Goal: Check status

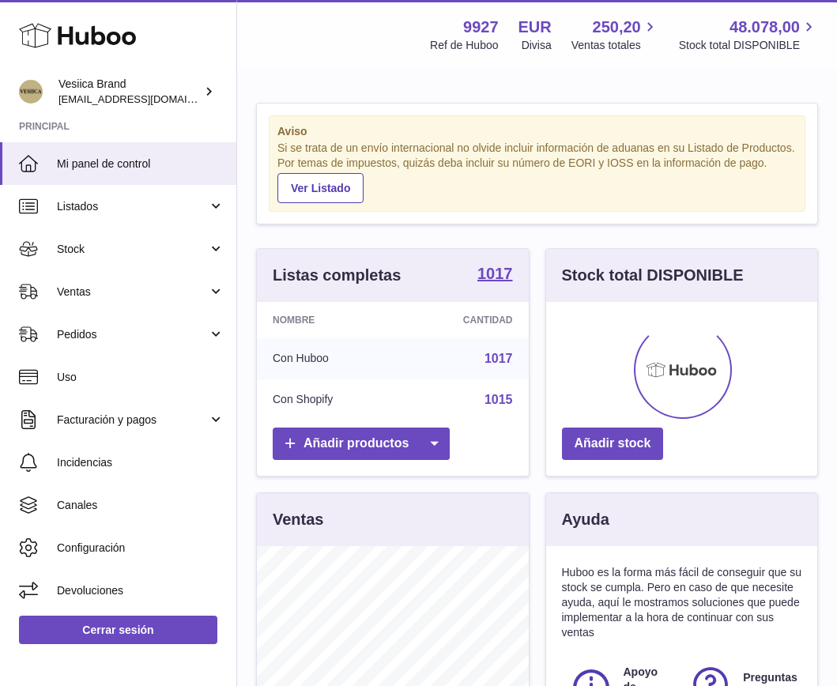
scroll to position [247, 271]
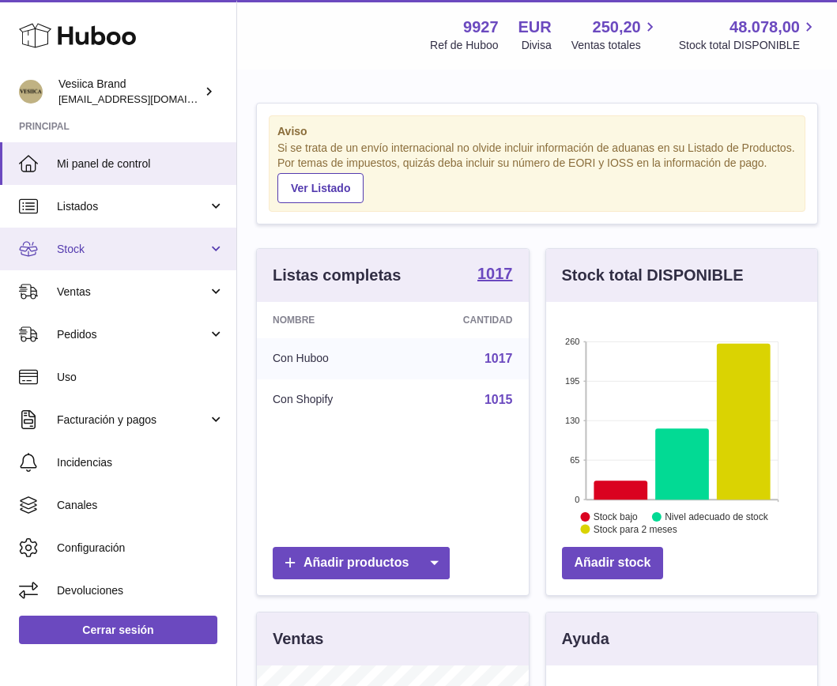
click at [191, 251] on span "Stock" at bounding box center [132, 249] width 151 height 15
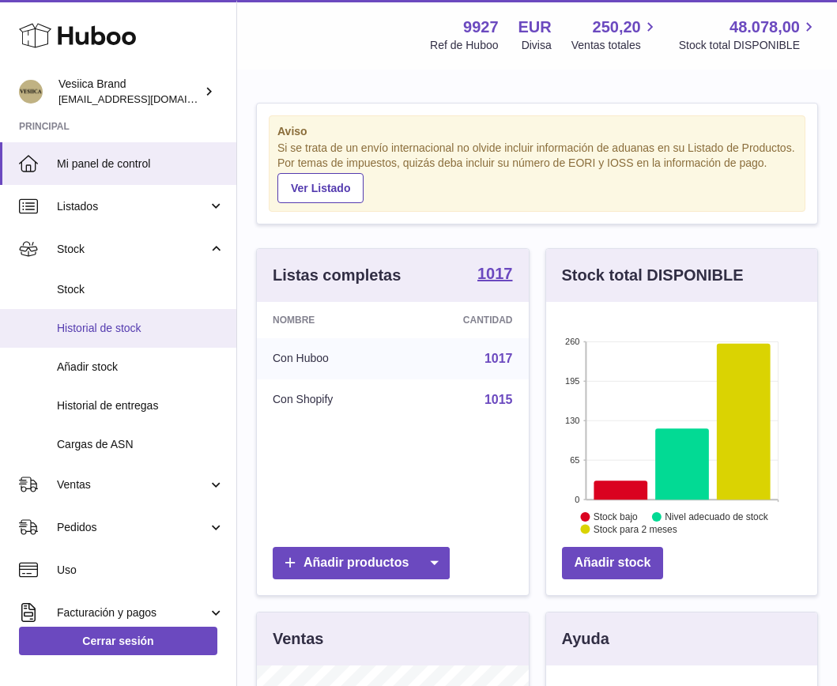
click at [97, 329] on span "Historial de stock" at bounding box center [141, 328] width 168 height 15
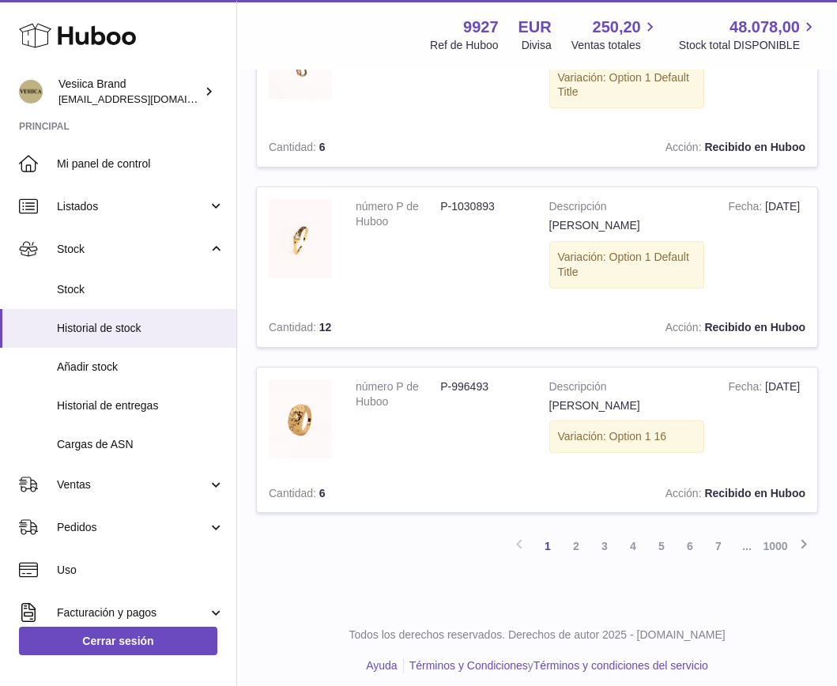
scroll to position [1566, 0]
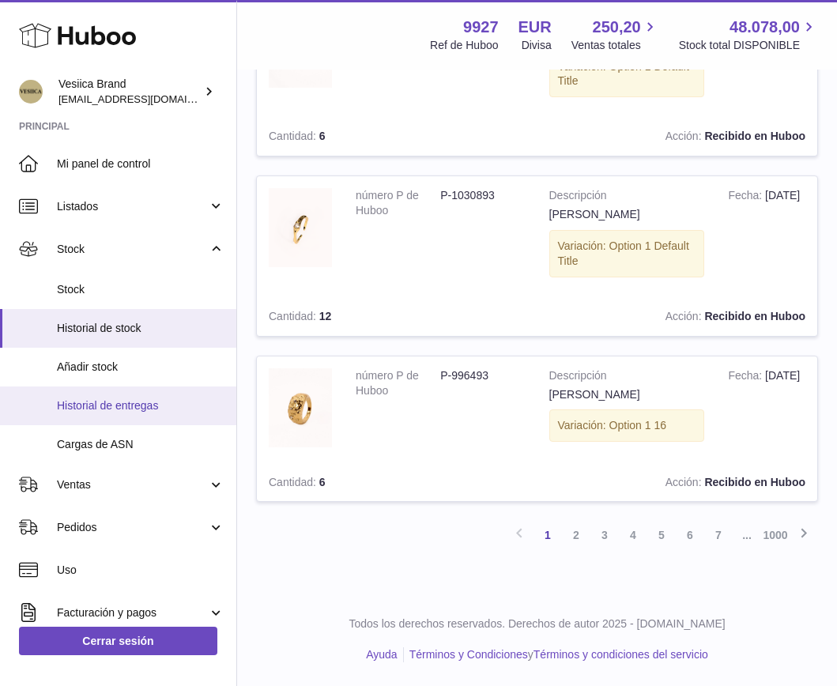
click at [147, 405] on span "Historial de entregas" at bounding box center [141, 405] width 168 height 15
click at [163, 412] on span "Historial de entregas" at bounding box center [141, 405] width 168 height 15
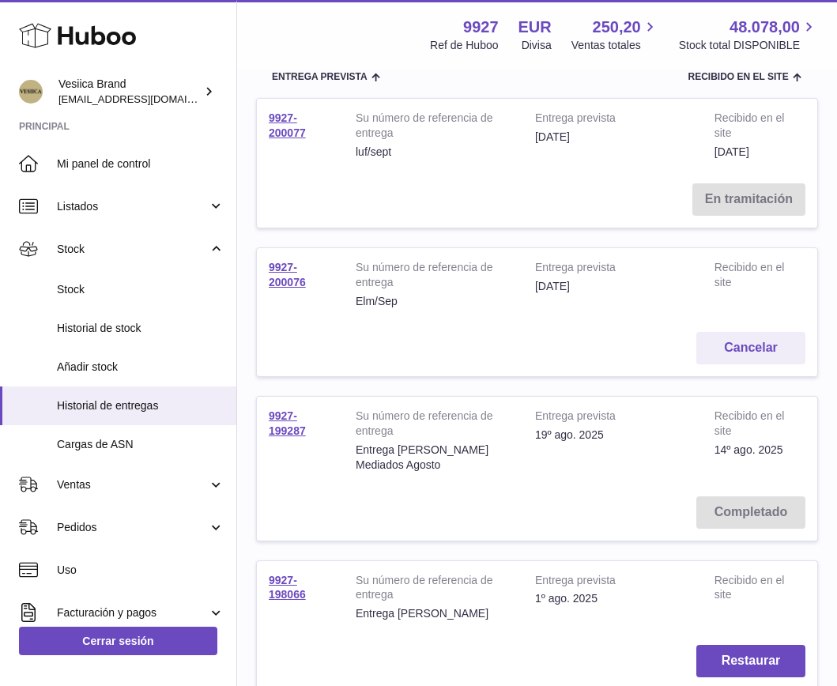
scroll to position [232, 0]
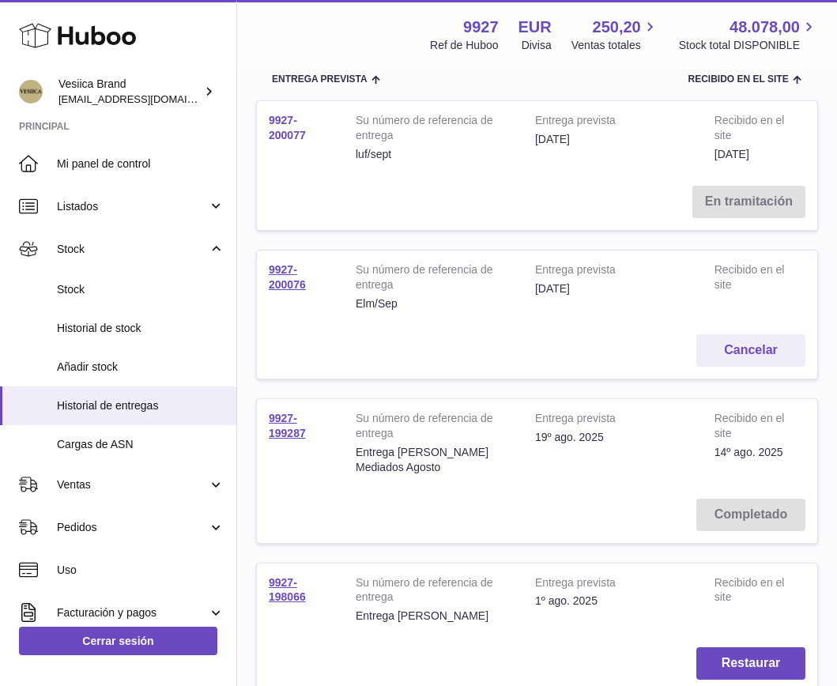
click at [279, 140] on link "9927-200077" at bounding box center [287, 128] width 37 height 28
click at [290, 280] on link "9927-200076" at bounding box center [287, 277] width 37 height 28
click at [282, 132] on link "9927-200077" at bounding box center [287, 128] width 37 height 28
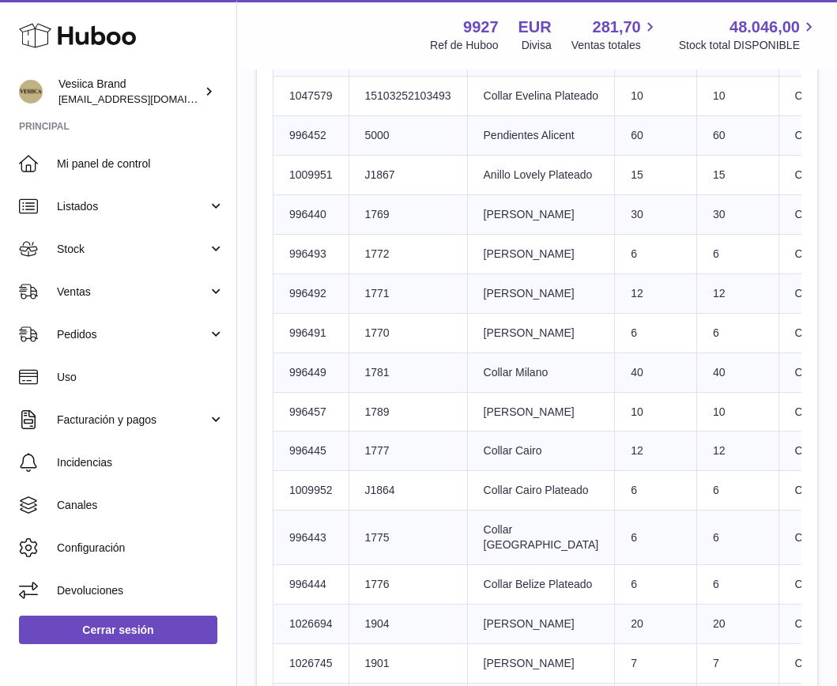
scroll to position [1417, 0]
